Goal: Task Accomplishment & Management: Manage account settings

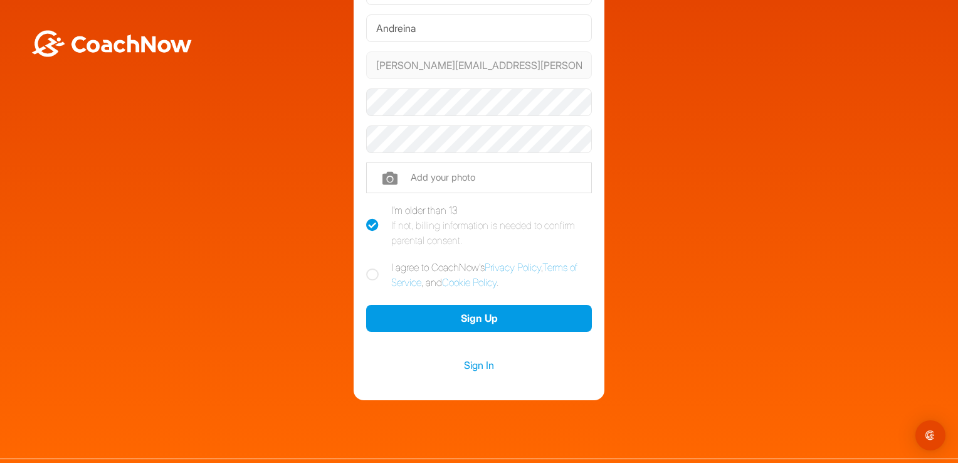
scroll to position [125, 0]
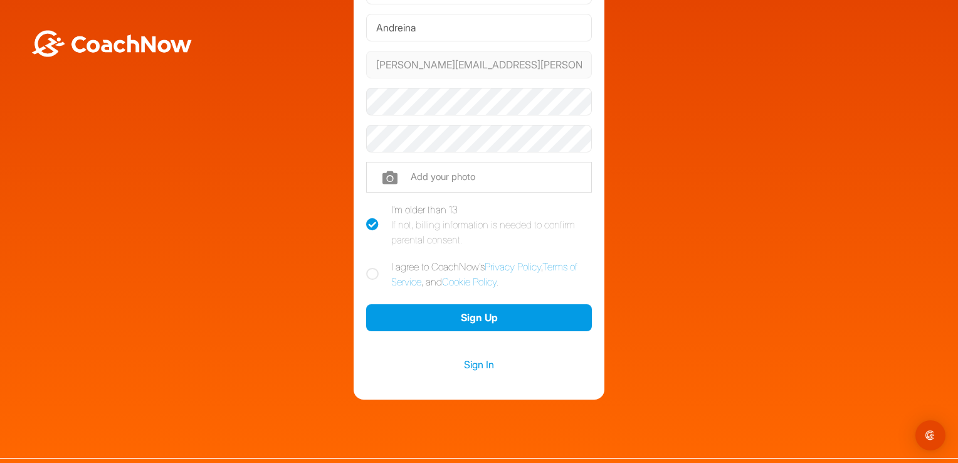
click at [368, 275] on icon at bounding box center [372, 274] width 13 height 13
click at [368, 267] on input "I agree to CoachNow's Privacy Policy , Terms of Service , and Cookie Policy ." at bounding box center [370, 263] width 8 height 8
checkbox input "true"
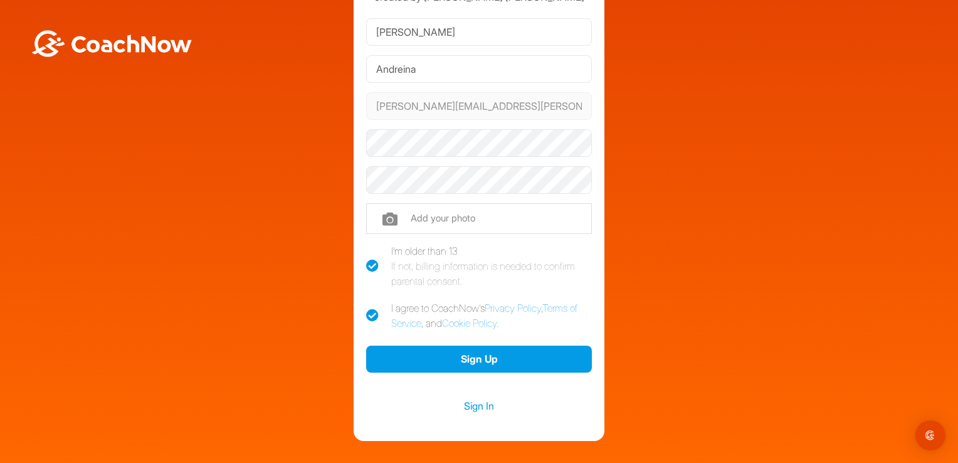
scroll to position [63, 0]
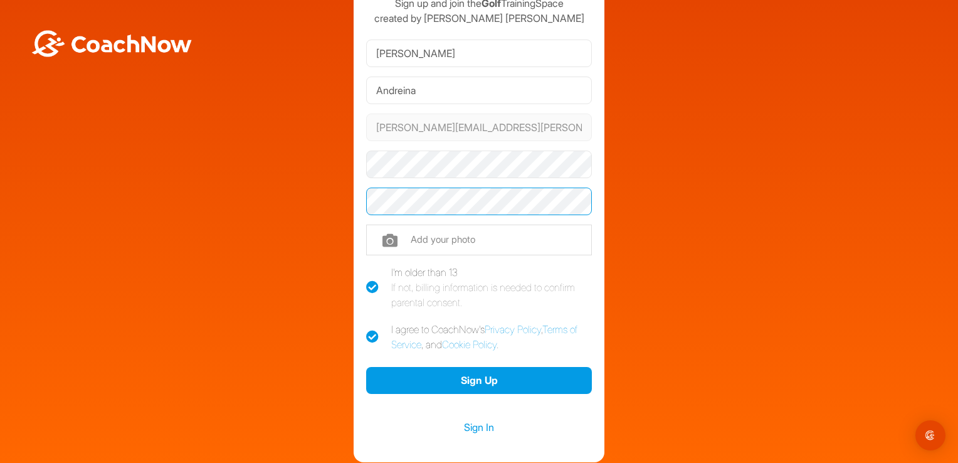
click at [366, 367] on button "Sign Up" at bounding box center [479, 380] width 226 height 27
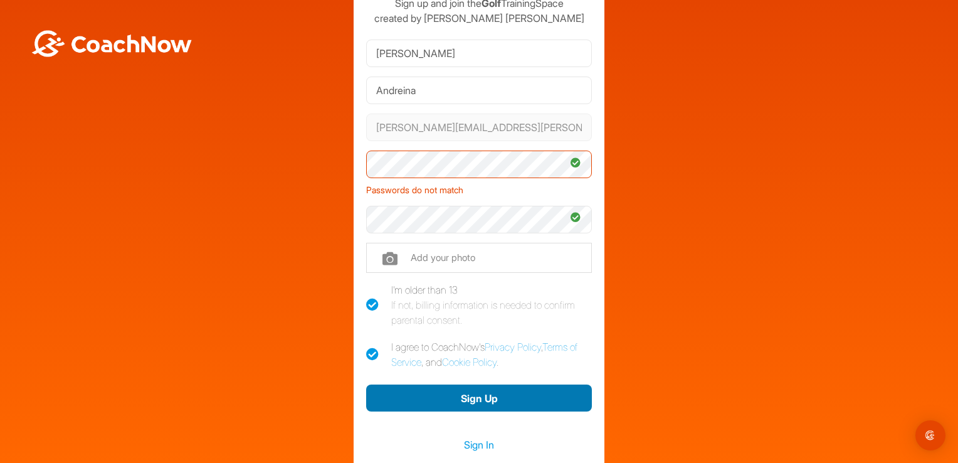
click at [471, 401] on button "Sign Up" at bounding box center [479, 397] width 226 height 27
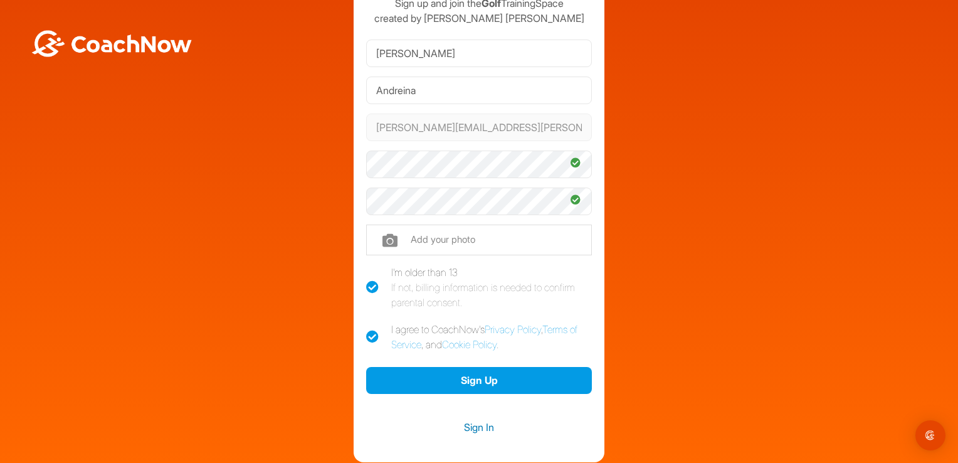
click at [475, 430] on link "Sign In" at bounding box center [479, 427] width 226 height 16
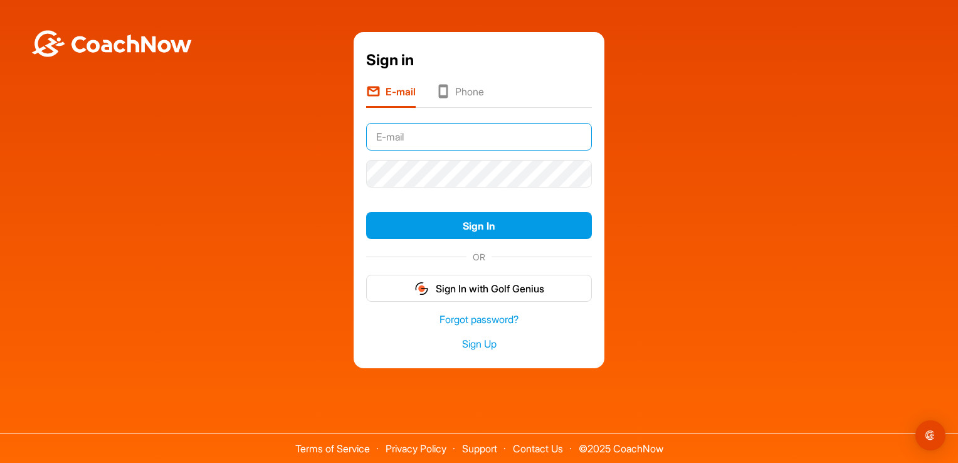
click at [439, 134] on input "text" at bounding box center [479, 137] width 226 height 28
click at [391, 137] on input "text" at bounding box center [479, 137] width 226 height 28
type input "[PERSON_NAME][EMAIL_ADDRESS][PERSON_NAME][DOMAIN_NAME]"
click at [498, 318] on link "Forgot password?" at bounding box center [479, 319] width 226 height 14
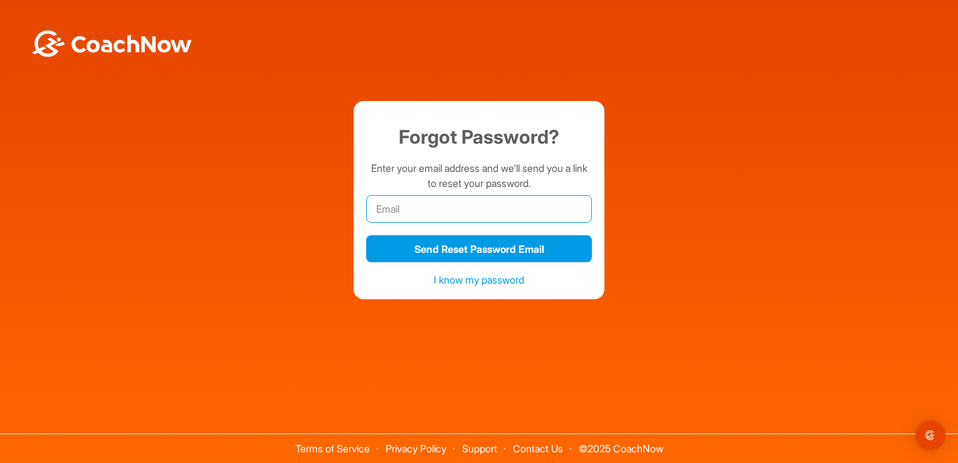
click at [423, 212] on input "email" at bounding box center [479, 209] width 226 height 28
click at [366, 235] on button "Send Reset Password Email" at bounding box center [479, 248] width 226 height 27
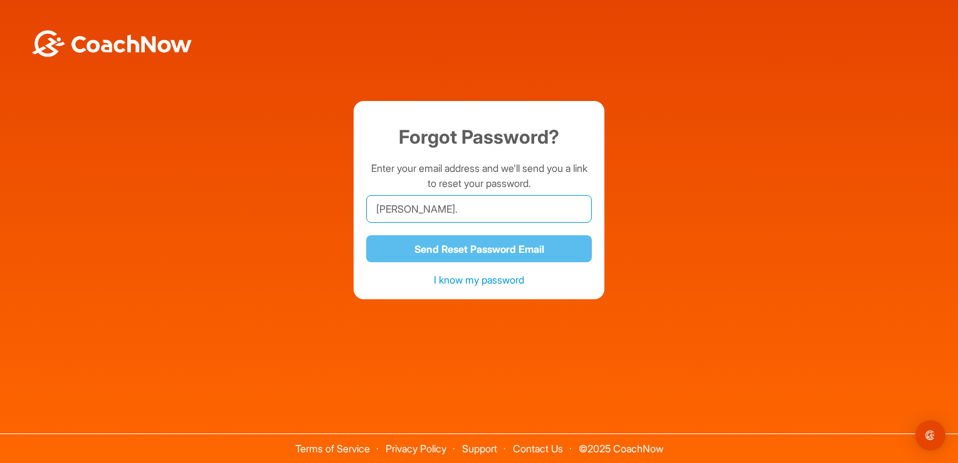
type input "[PERSON_NAME][EMAIL_ADDRESS][PERSON_NAME][DOMAIN_NAME]"
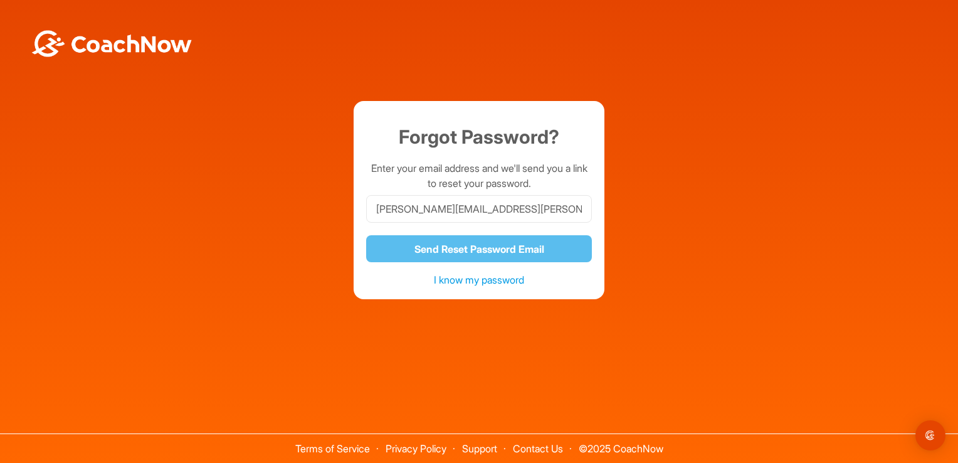
click at [650, 269] on div "Forgot Password? Enter your email address and we'll send you a link to reset yo…" at bounding box center [478, 200] width 945 height 198
click at [618, 250] on div "Forgot Password? Enter your email address and we'll send you a link to reset yo…" at bounding box center [478, 200] width 945 height 198
click at [514, 281] on link "I know my password" at bounding box center [479, 279] width 90 height 13
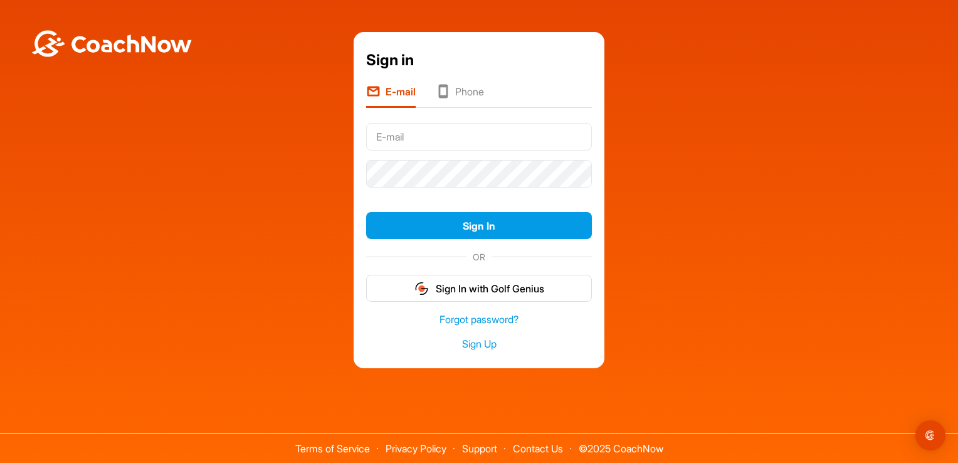
click at [439, 134] on input "text" at bounding box center [479, 137] width 226 height 28
type input "[PERSON_NAME][EMAIL_ADDRESS][PERSON_NAME][DOMAIN_NAME]"
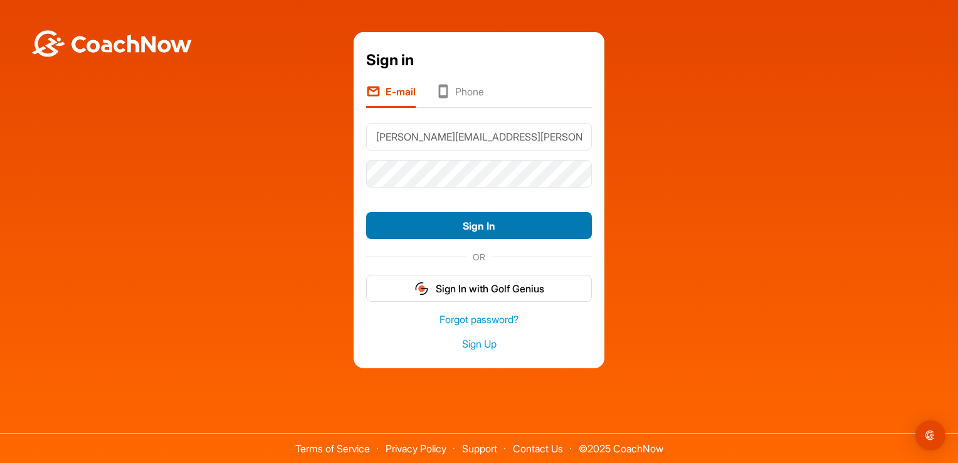
click at [537, 228] on button "Sign In" at bounding box center [479, 225] width 226 height 27
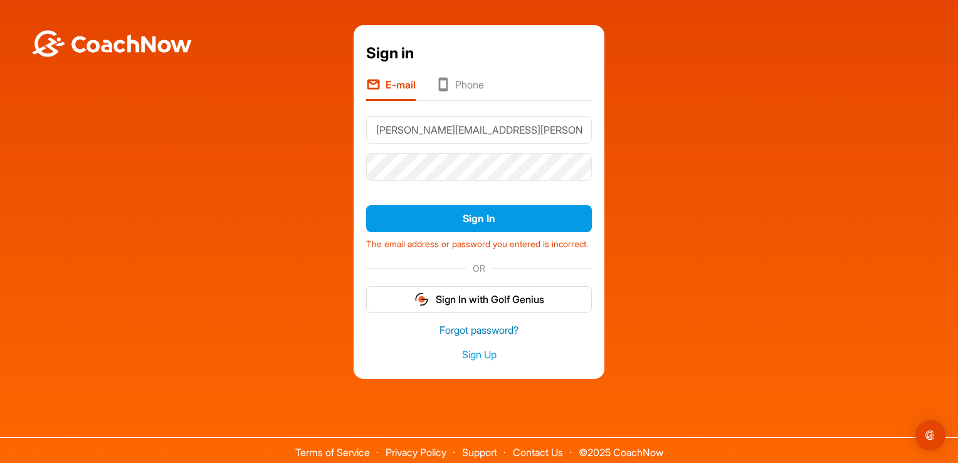
click at [495, 337] on link "Forgot password?" at bounding box center [479, 330] width 226 height 14
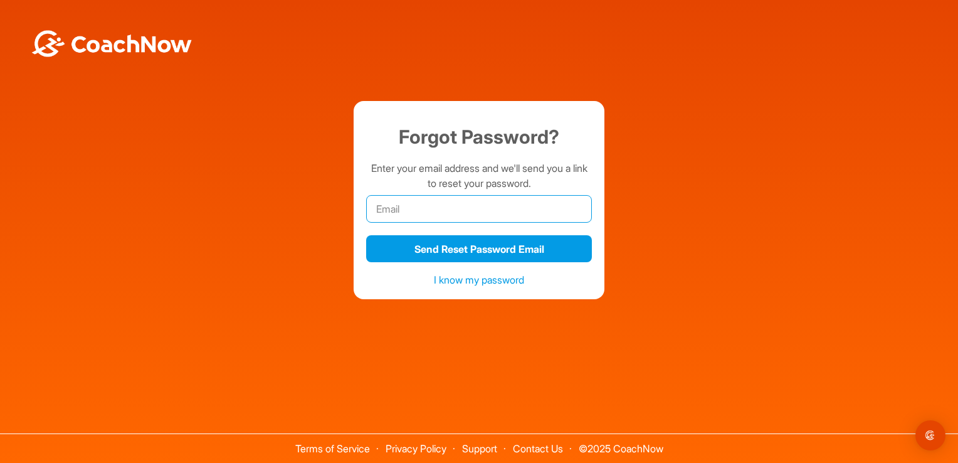
click at [414, 202] on input "email" at bounding box center [479, 209] width 226 height 28
type input "[PERSON_NAME][EMAIL_ADDRESS][PERSON_NAME][DOMAIN_NAME]"
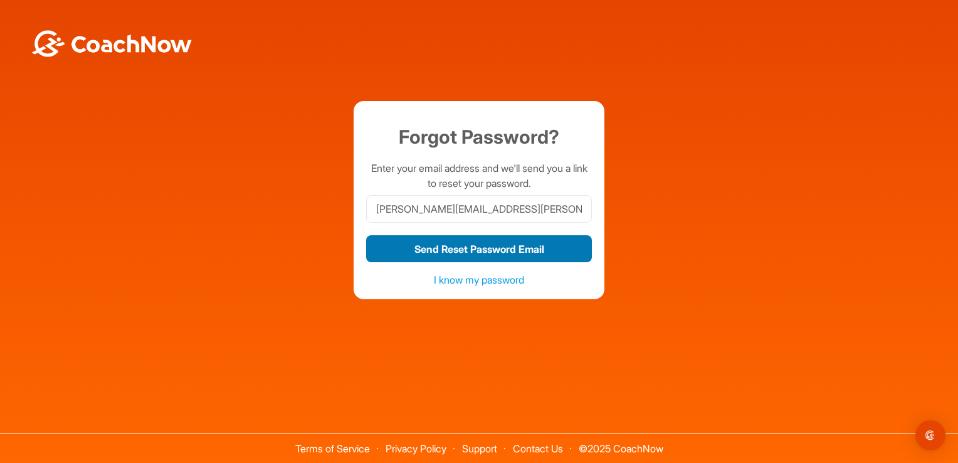
click at [483, 255] on button "Send Reset Password Email" at bounding box center [479, 248] width 226 height 27
